Goal: Entertainment & Leisure: Consume media (video, audio)

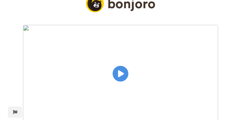
scroll to position [38, 0]
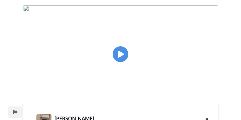
click at [121, 59] on img at bounding box center [120, 54] width 195 height 98
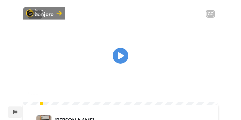
scroll to position [38, 0]
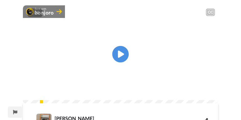
click at [120, 59] on icon "Play/Pause" at bounding box center [120, 54] width 17 height 30
click at [63, 71] on video at bounding box center [120, 54] width 195 height 98
click at [119, 59] on icon "Play/Pause" at bounding box center [120, 54] width 17 height 30
click at [195, 24] on video at bounding box center [120, 54] width 195 height 98
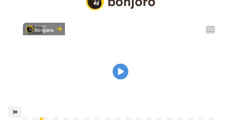
scroll to position [25, 0]
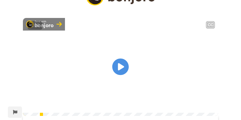
click at [118, 74] on icon at bounding box center [120, 66] width 17 height 17
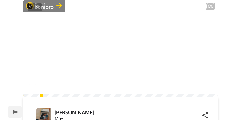
scroll to position [38, 0]
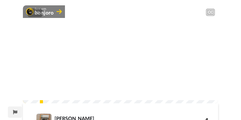
click at [81, 77] on video at bounding box center [120, 54] width 195 height 98
